Goal: Check status: Check status

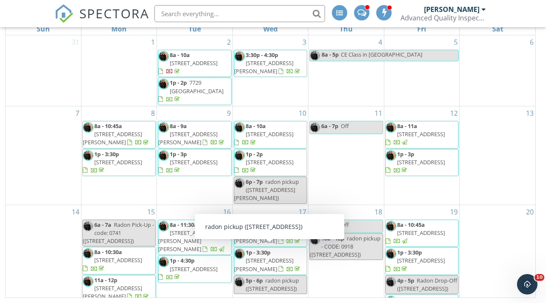
scroll to position [314, 0]
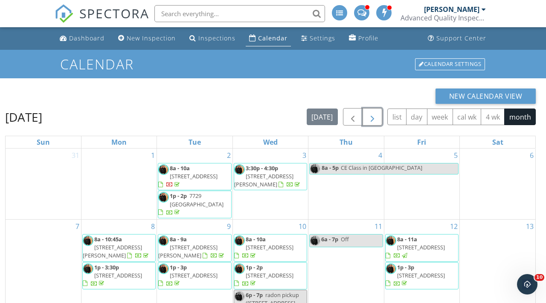
click at [376, 121] on span "button" at bounding box center [372, 117] width 10 height 10
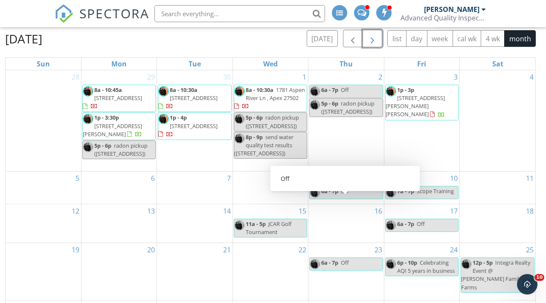
scroll to position [113, 0]
